Goal: Navigation & Orientation: Find specific page/section

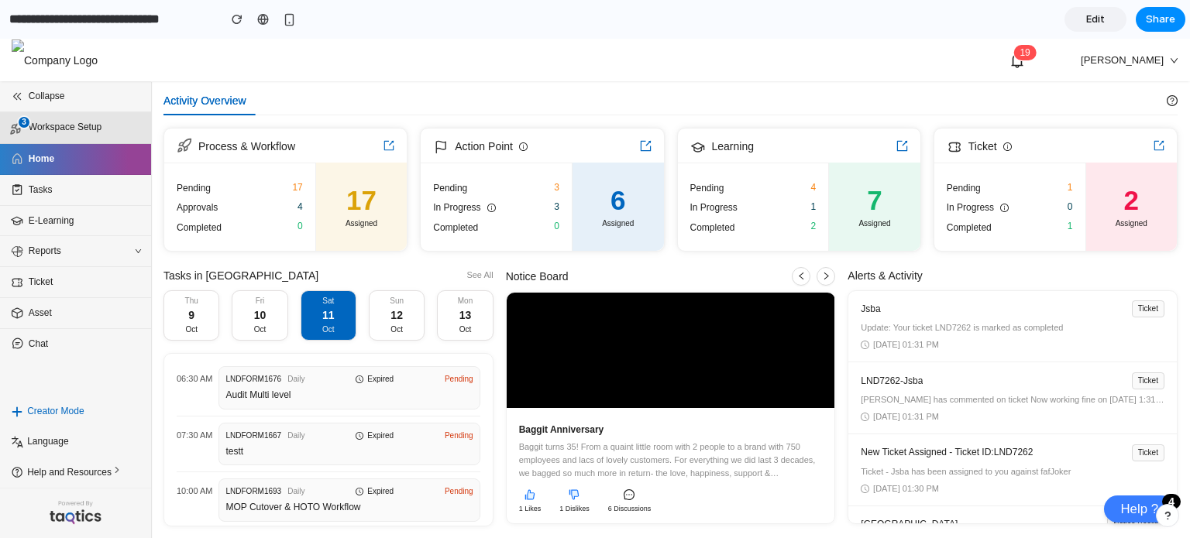
click at [87, 136] on li "3 Workspace Setup" at bounding box center [75, 128] width 151 height 32
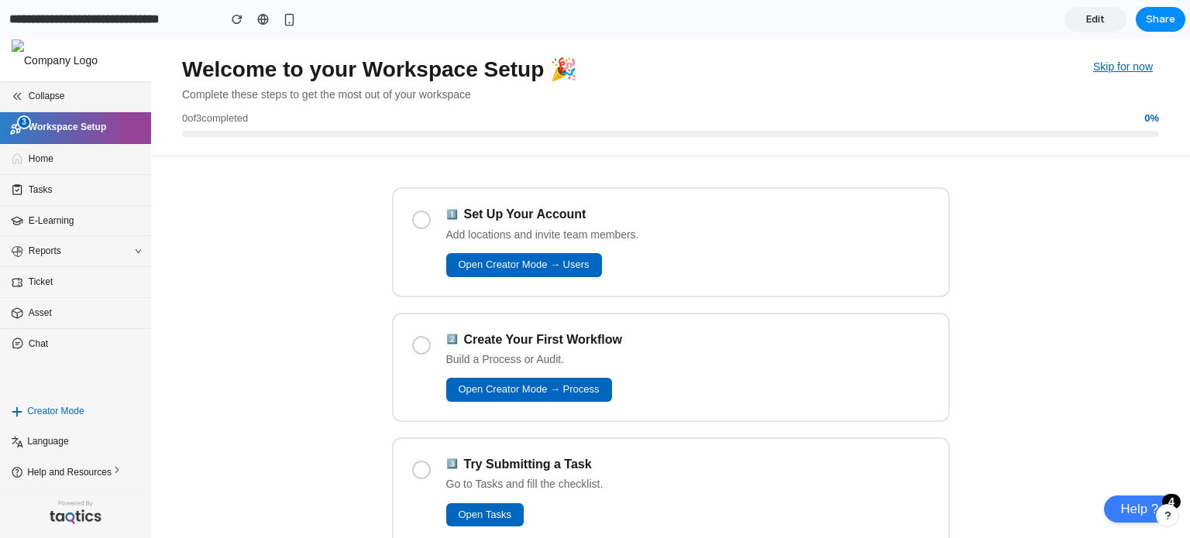
click at [418, 218] on div at bounding box center [421, 220] width 19 height 19
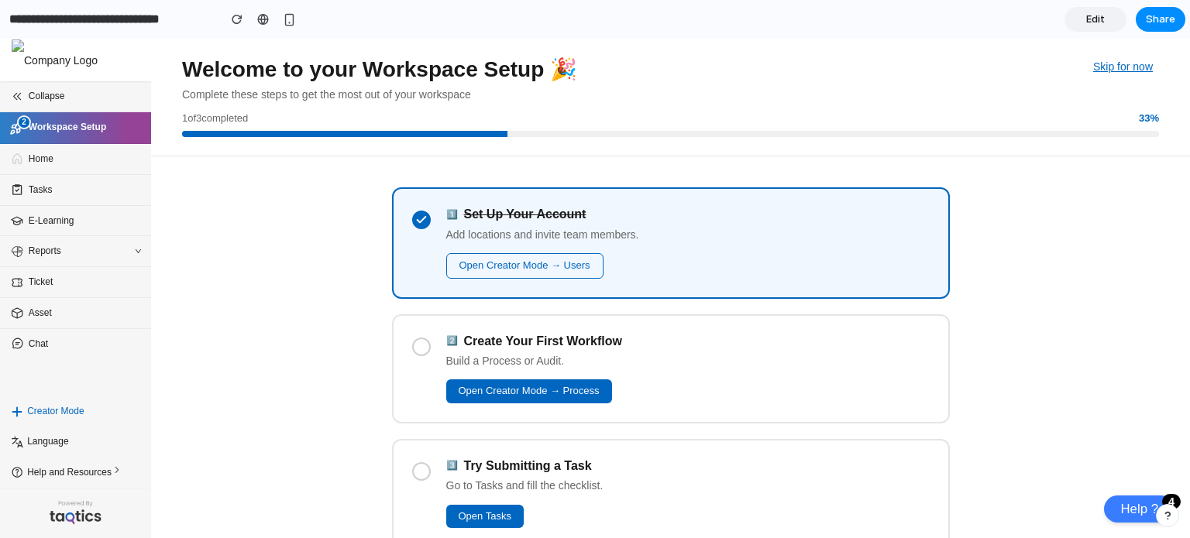
click at [417, 346] on div at bounding box center [421, 347] width 19 height 19
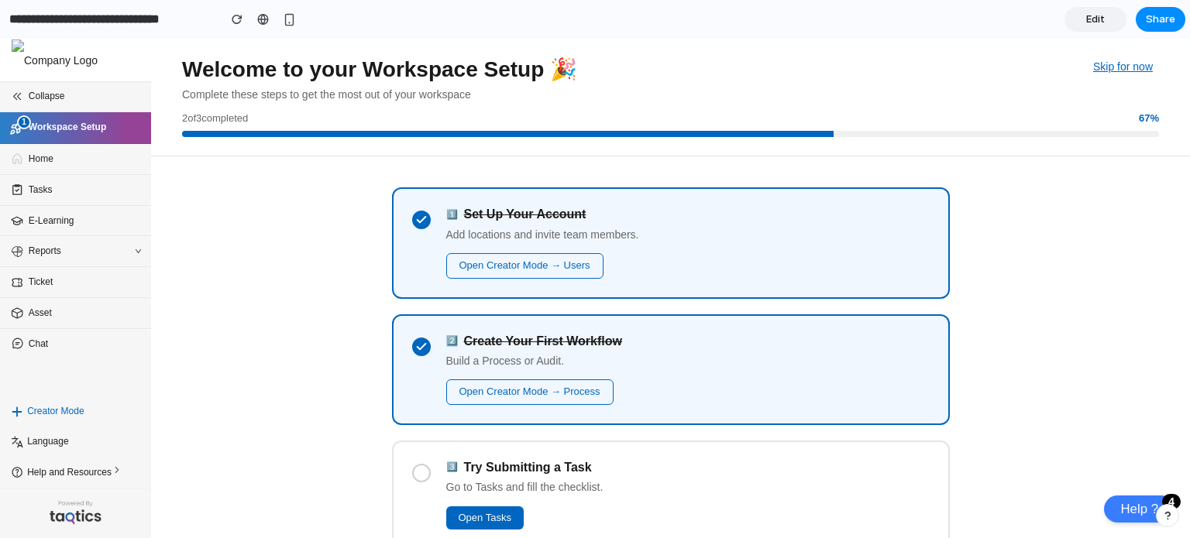
click at [417, 346] on icon at bounding box center [421, 346] width 9 height 5
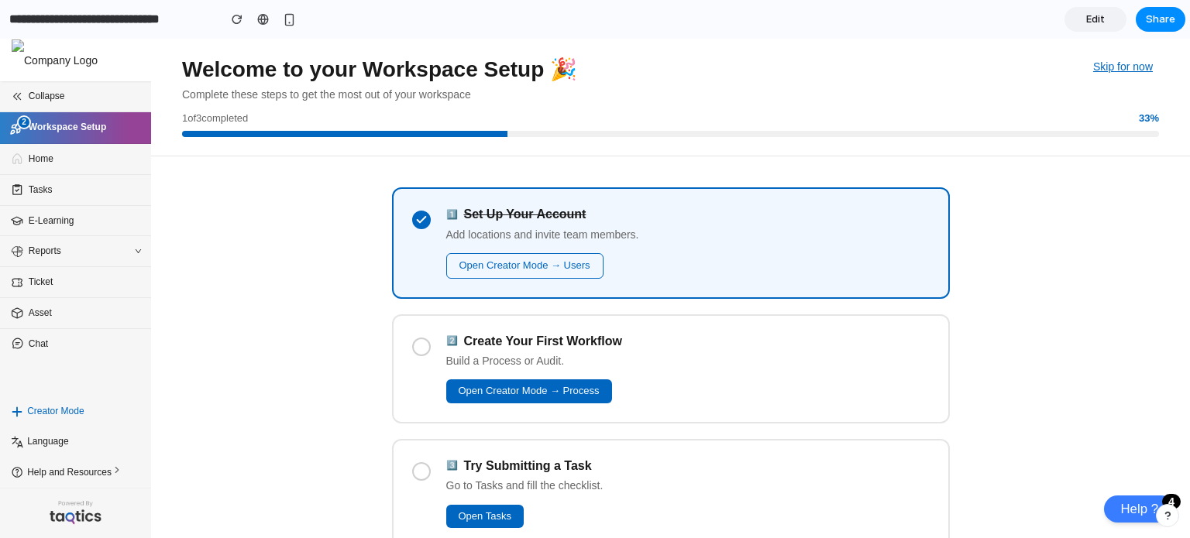
click at [417, 229] on div "1 ️⃣ Set Up Your Account Add locations and invite team members. Open Creator Mo…" at bounding box center [671, 242] width 558 height 111
click at [418, 217] on icon at bounding box center [421, 220] width 12 height 12
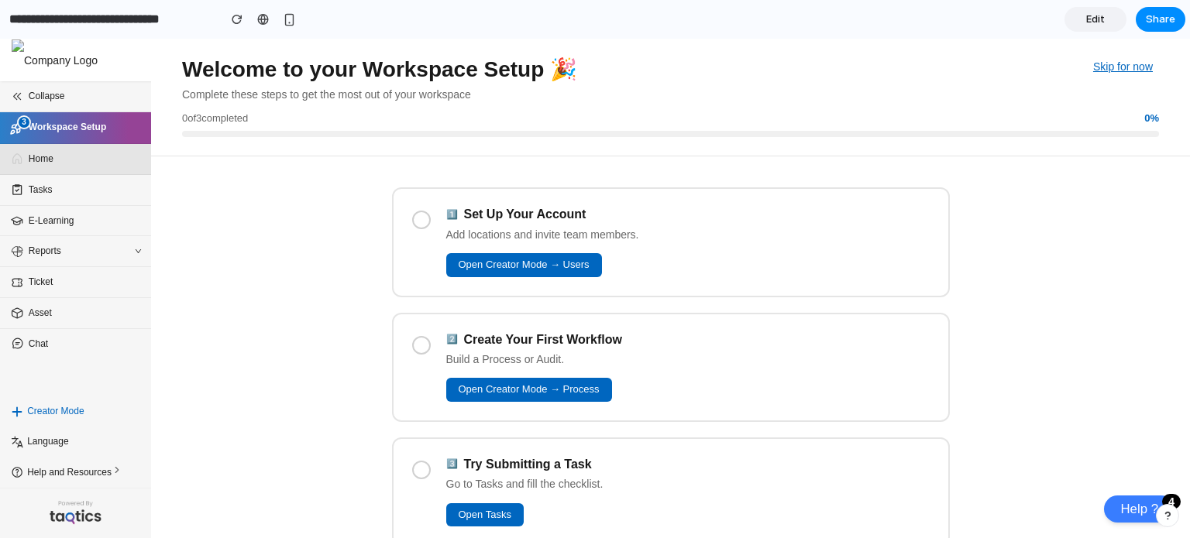
click at [62, 154] on span "Home" at bounding box center [80, 159] width 102 height 15
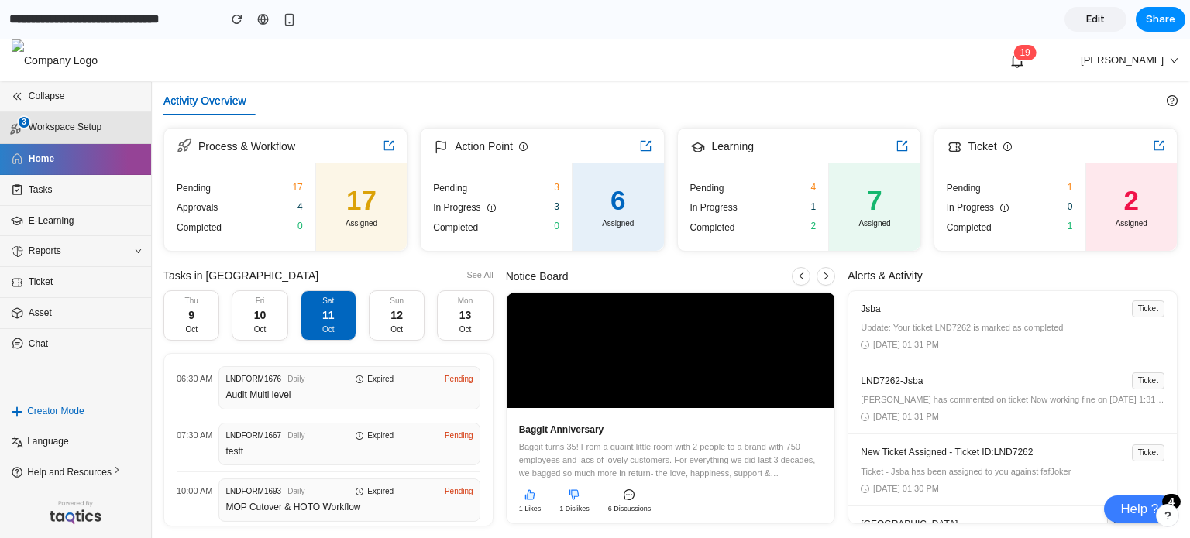
click at [70, 139] on li "3 Workspace Setup" at bounding box center [75, 128] width 151 height 32
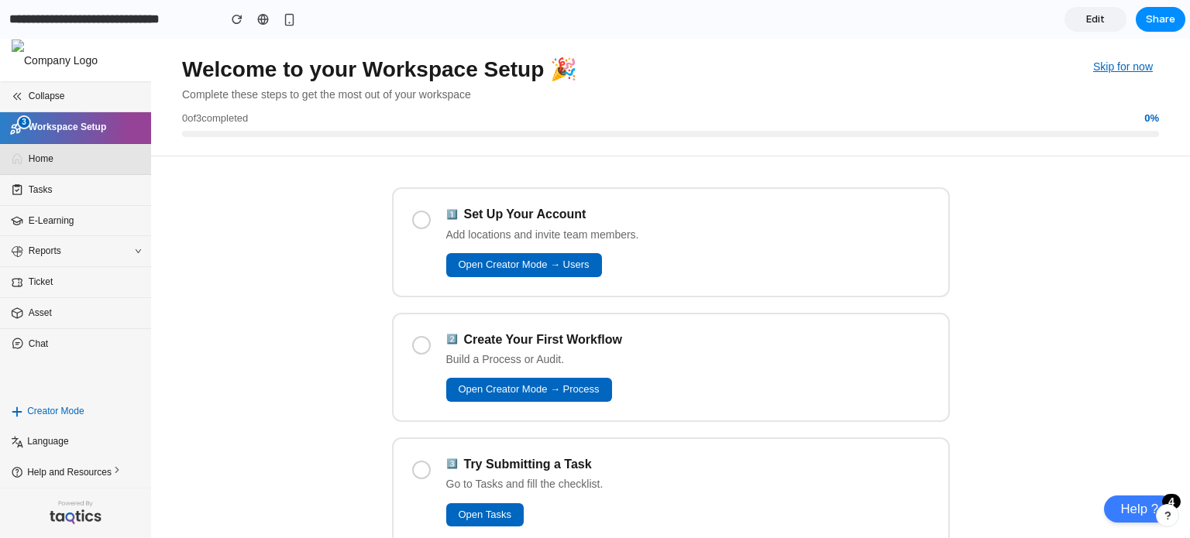
click at [71, 168] on li "Home" at bounding box center [75, 159] width 151 height 31
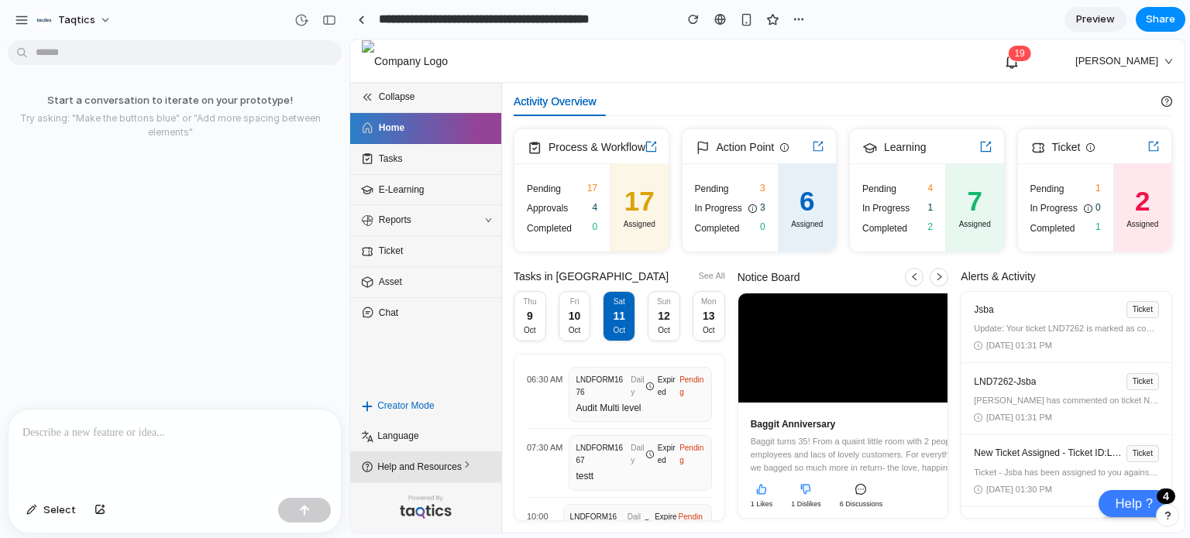
click at [434, 468] on span "Help and Resources" at bounding box center [428, 466] width 102 height 15
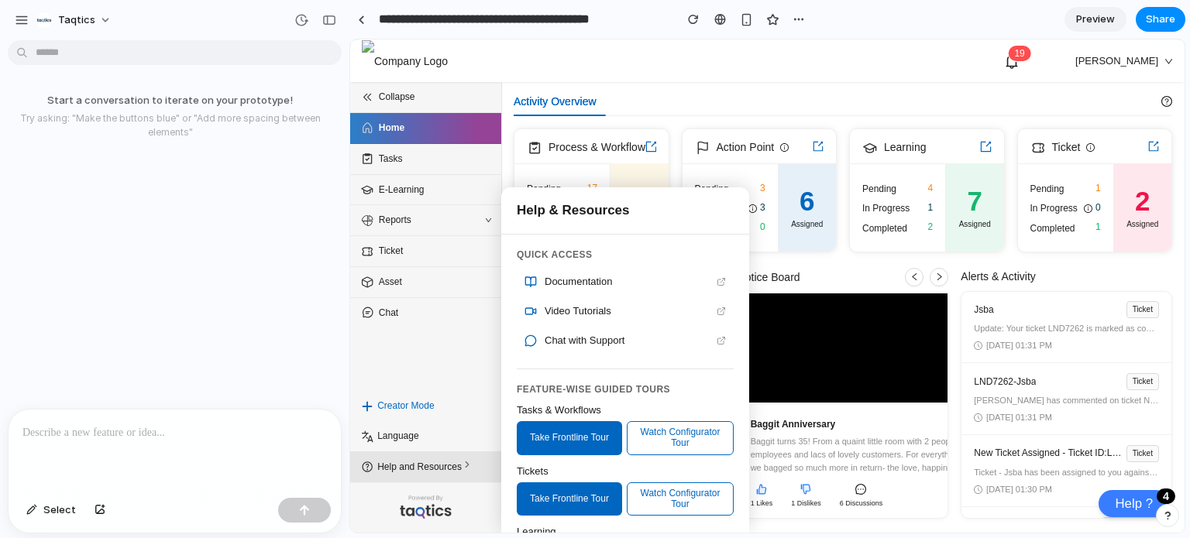
click at [434, 468] on span "Help and Resources" at bounding box center [428, 466] width 102 height 15
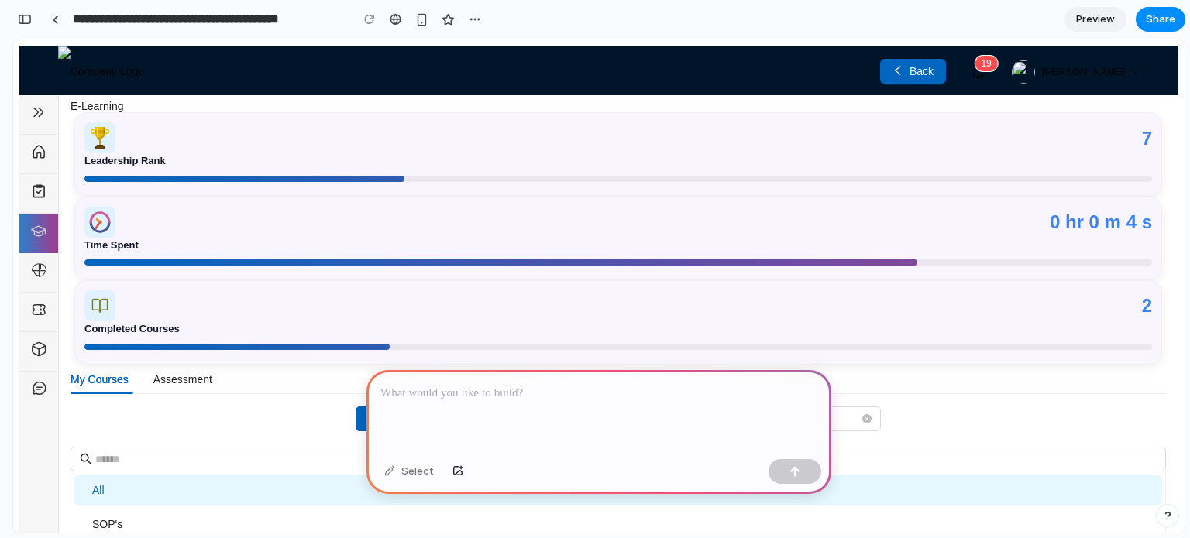
click at [31, 332] on li at bounding box center [38, 351] width 39 height 39
click at [56, 23] on div at bounding box center [55, 19] width 7 height 9
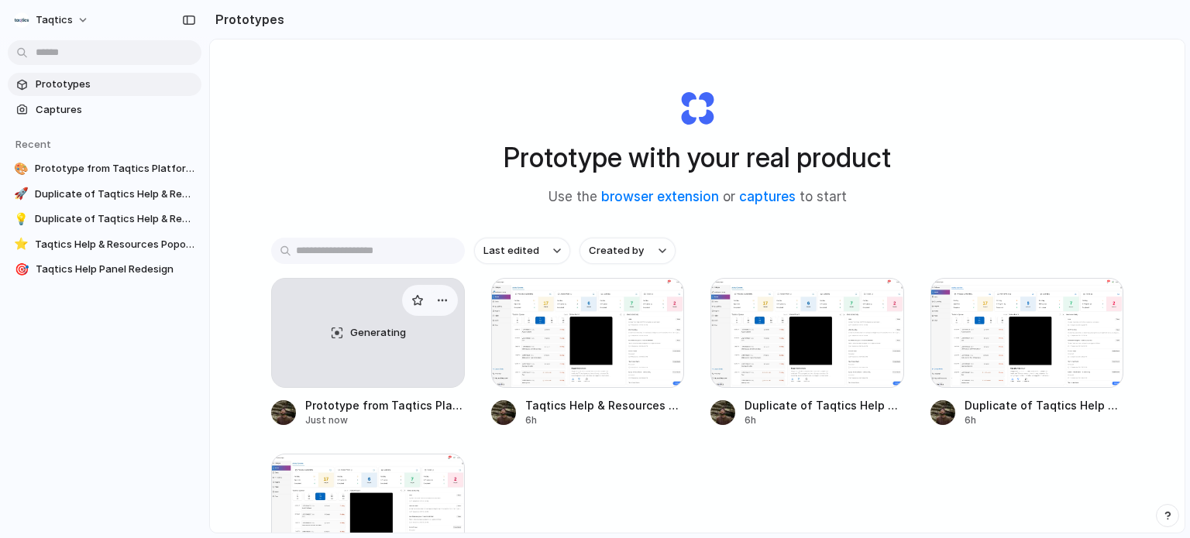
click at [331, 328] on div "Generating" at bounding box center [368, 333] width 192 height 108
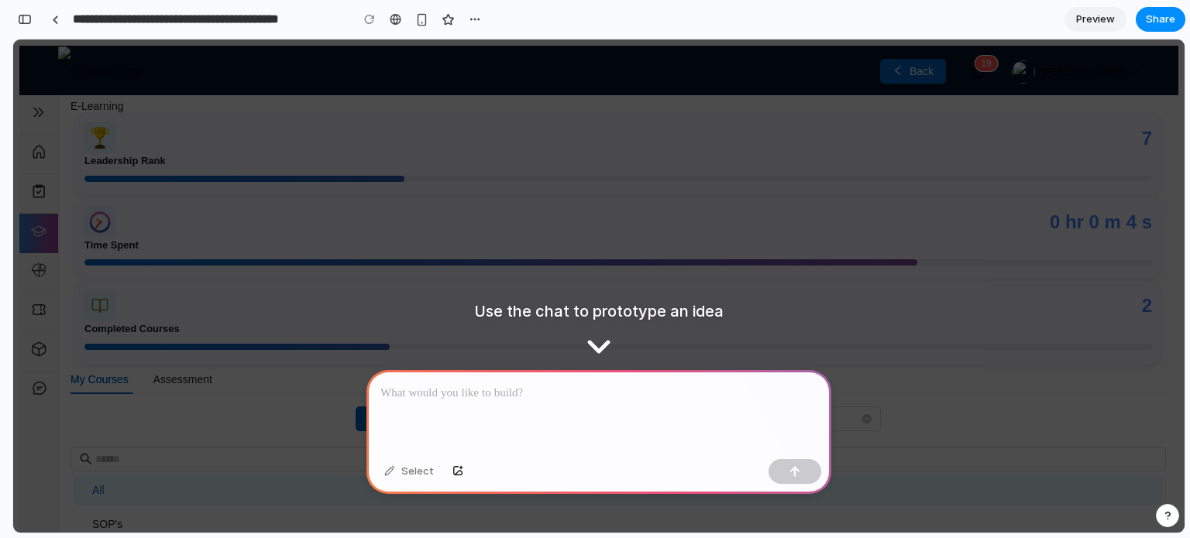
click at [504, 408] on div at bounding box center [598, 411] width 465 height 83
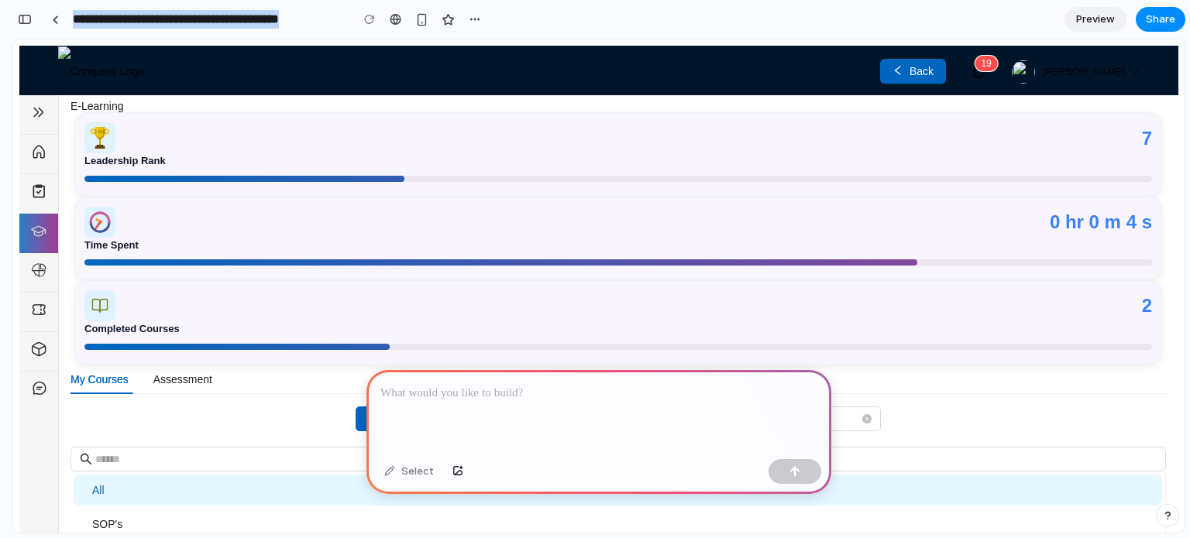
click at [634, 377] on div at bounding box center [598, 411] width 465 height 83
click at [809, 20] on span "Preview" at bounding box center [1095, 19] width 39 height 15
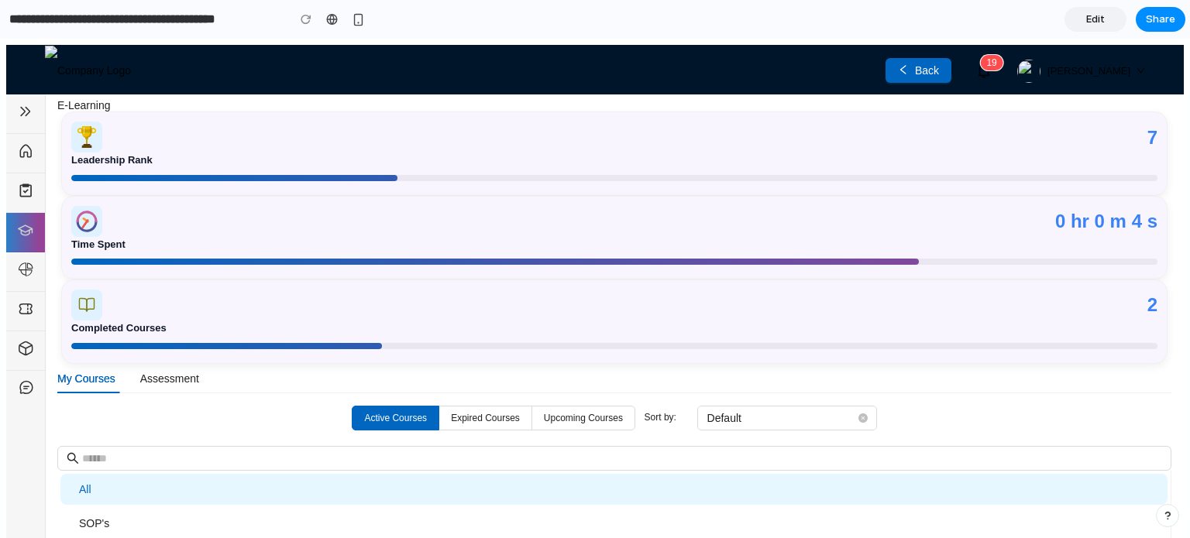
click at [809, 20] on link "Edit" at bounding box center [1095, 19] width 62 height 25
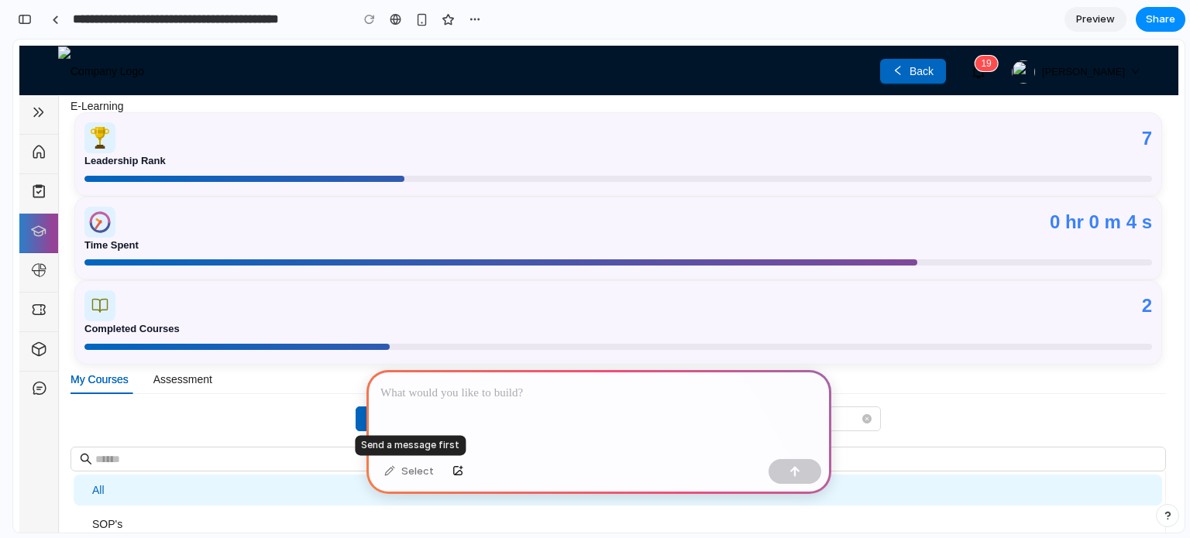
click at [397, 470] on div "Select" at bounding box center [408, 471] width 65 height 25
click at [425, 26] on div "button" at bounding box center [421, 19] width 13 height 13
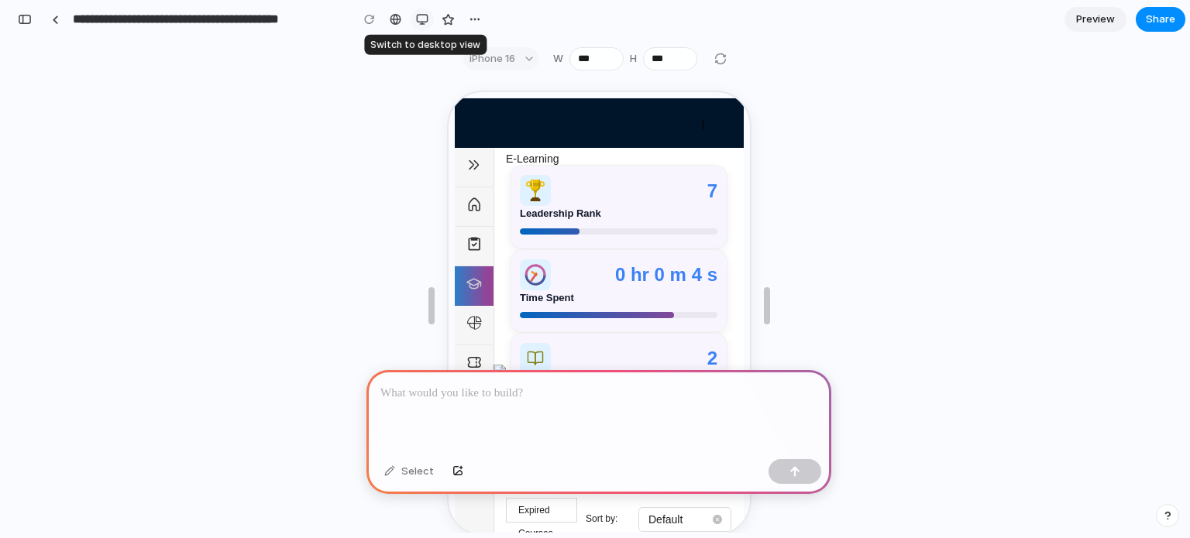
click at [425, 26] on button "button" at bounding box center [421, 19] width 23 height 23
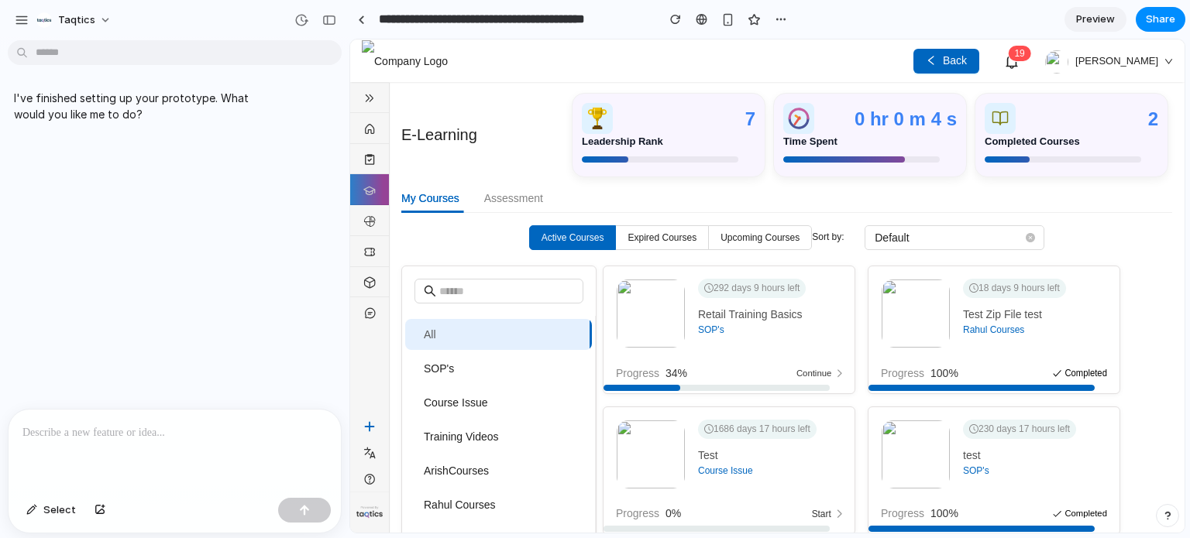
click at [146, 436] on div at bounding box center [175, 451] width 332 height 82
click at [644, 235] on span "Expired Courses" at bounding box center [661, 237] width 69 height 11
click at [462, 362] on span "SOP's" at bounding box center [502, 368] width 156 height 31
click at [465, 402] on span "Course Issue" at bounding box center [502, 402] width 156 height 31
click at [365, 127] on img at bounding box center [369, 129] width 15 height 12
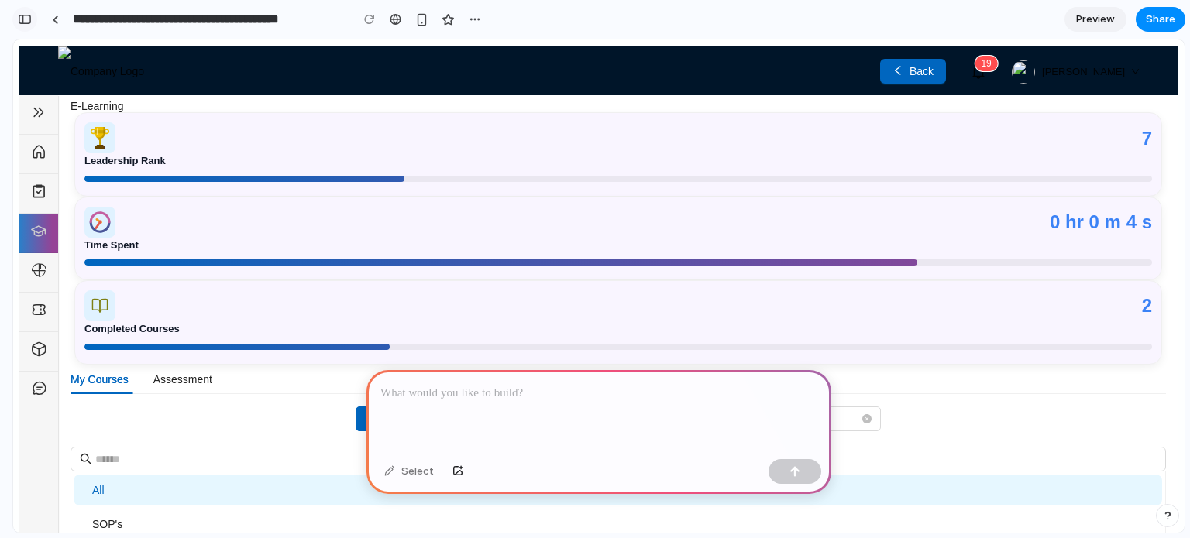
click at [22, 19] on div "button" at bounding box center [25, 19] width 14 height 11
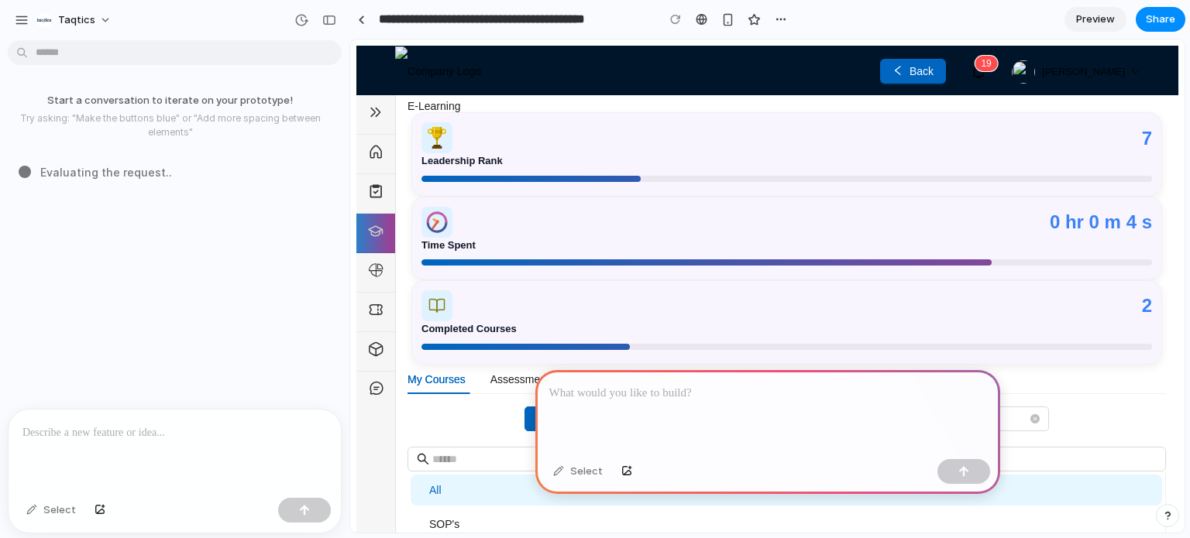
click at [195, 451] on div at bounding box center [175, 451] width 332 height 82
click at [692, 124] on div "7" at bounding box center [807, 138] width 690 height 29
click at [81, 452] on div at bounding box center [175, 451] width 332 height 82
